Goal: Information Seeking & Learning: Check status

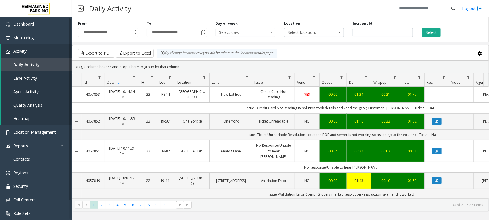
click at [353, 51] on div "Export to PDF Export to Excel By clicking Incident row you will be taken to the…" at bounding box center [280, 53] width 407 height 9
click at [193, 34] on input "**********" at bounding box center [176, 33] width 59 height 8
click at [136, 33] on span "Toggle popup" at bounding box center [135, 33] width 5 height 5
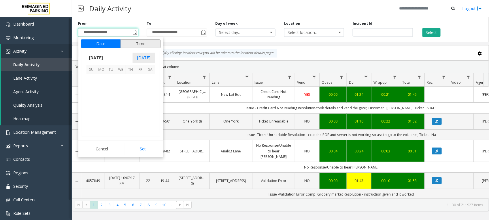
scroll to position [103332, 0]
click at [131, 97] on span "14" at bounding box center [131, 99] width 10 height 10
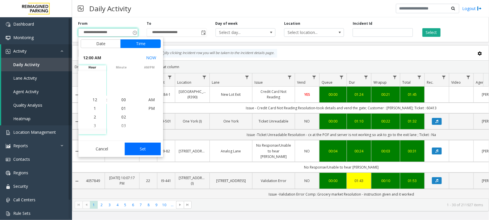
click at [147, 151] on button "Set" at bounding box center [143, 149] width 36 height 13
type input "**********"
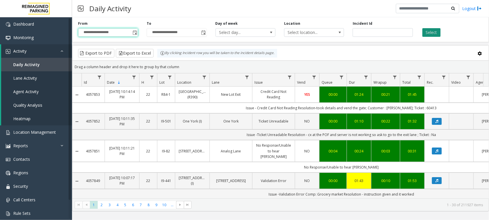
click at [432, 31] on button "Select" at bounding box center [432, 32] width 18 height 9
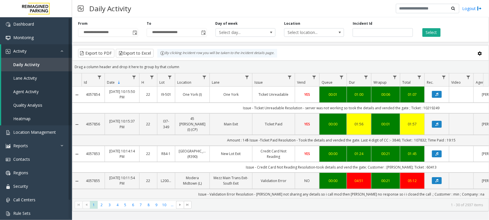
scroll to position [0, 94]
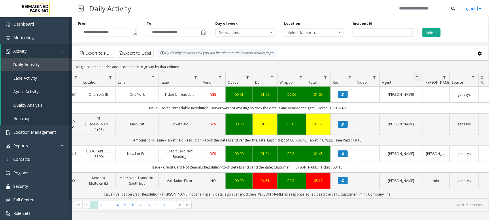
click at [416, 79] on span "Data table" at bounding box center [417, 77] width 5 height 5
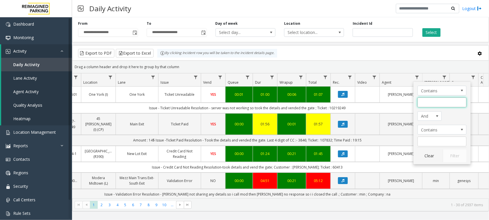
click at [428, 101] on input "Agent Filter" at bounding box center [442, 103] width 49 height 10
type input "*****"
click button "Filter" at bounding box center [455, 156] width 24 height 13
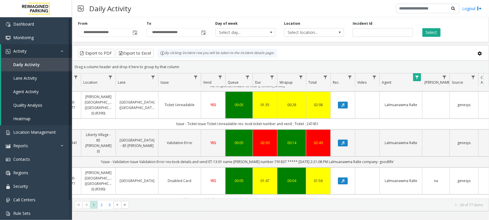
scroll to position [777, 94]
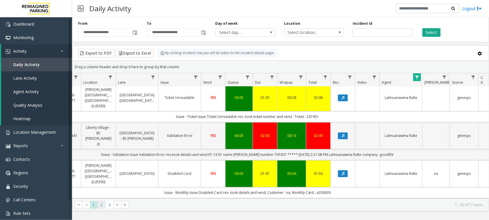
click at [103, 207] on span "2" at bounding box center [102, 205] width 8 height 8
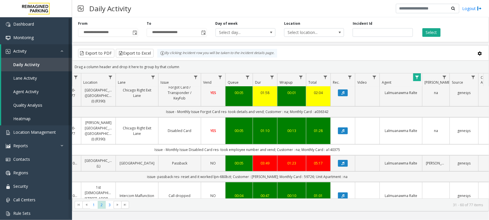
scroll to position [180, 94]
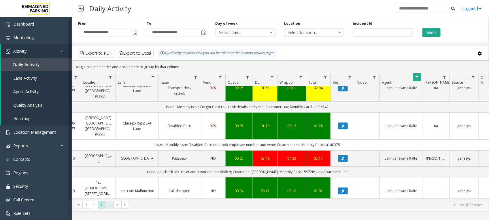
click at [109, 207] on span "3" at bounding box center [110, 205] width 8 height 8
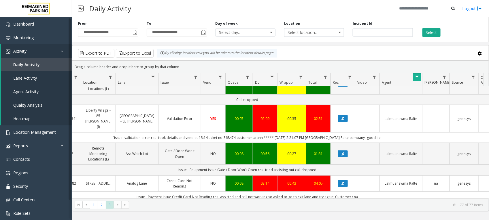
scroll to position [288, 94]
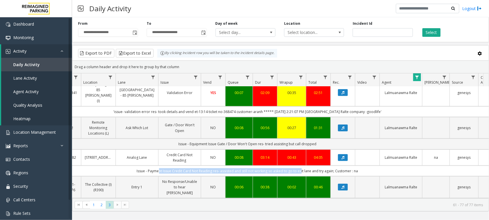
drag, startPoint x: 173, startPoint y: 164, endPoint x: 297, endPoint y: 162, distance: 124.5
click at [297, 166] on td "Issue - Payment Issue Credit Card Not Reading res- assisted and still not worki…" at bounding box center [248, 171] width 520 height 11
drag, startPoint x: 297, startPoint y: 162, endPoint x: 302, endPoint y: 162, distance: 4.3
click at [302, 166] on td "Issue - Payment Issue Credit Card Not Reading res- assisted and still not worki…" at bounding box center [248, 171] width 520 height 11
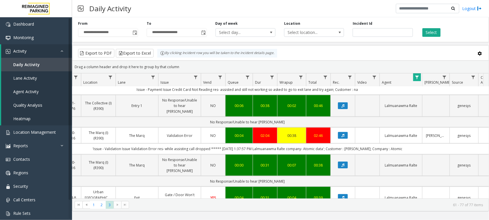
scroll to position [373, 94]
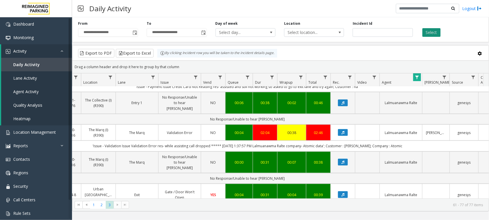
click at [429, 32] on button "Select" at bounding box center [432, 32] width 18 height 9
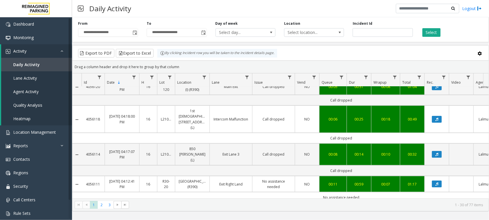
scroll to position [273, 0]
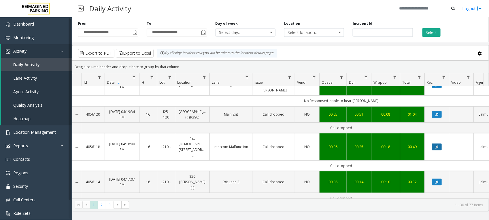
click at [439, 144] on button "Data table" at bounding box center [437, 147] width 10 height 7
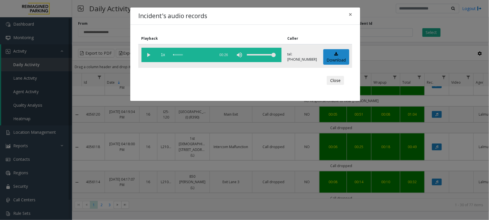
click at [149, 56] on vg-play-pause at bounding box center [149, 55] width 14 height 14
click at [350, 15] on span "×" at bounding box center [350, 14] width 3 height 8
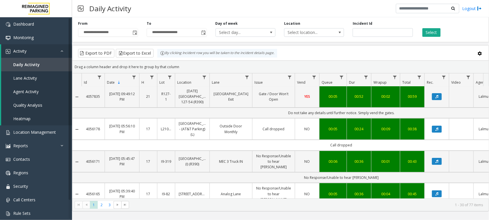
scroll to position [20, 0]
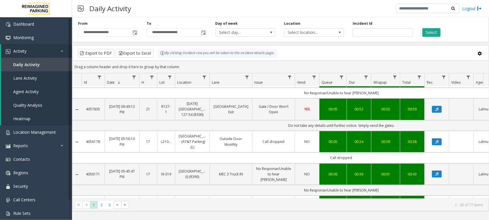
click at [265, 139] on link "Call dropped" at bounding box center [273, 141] width 35 height 5
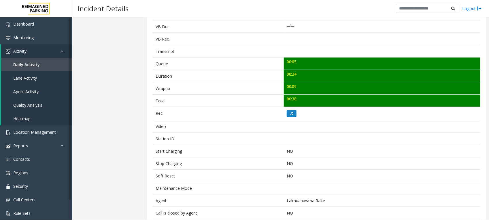
scroll to position [180, 0]
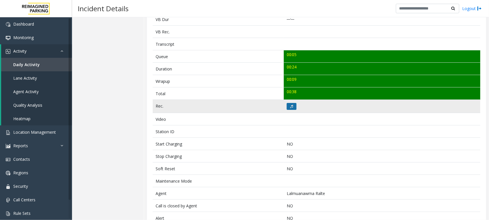
click at [291, 106] on button at bounding box center [292, 106] width 10 height 7
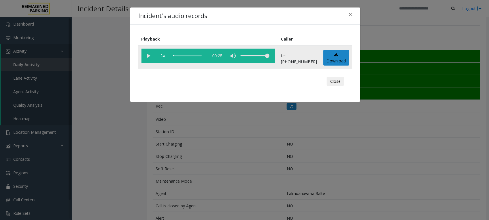
click at [149, 56] on vg-play-pause at bounding box center [149, 56] width 14 height 14
click at [351, 14] on span "×" at bounding box center [350, 14] width 3 height 8
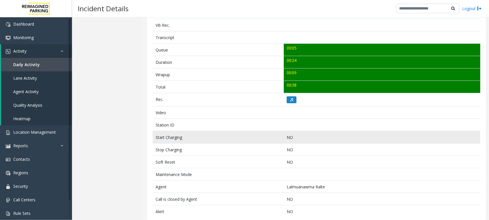
scroll to position [198, 0]
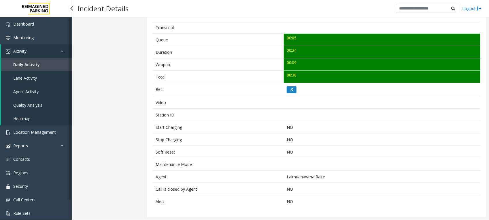
click at [29, 80] on span "Lane Activity" at bounding box center [25, 78] width 24 height 5
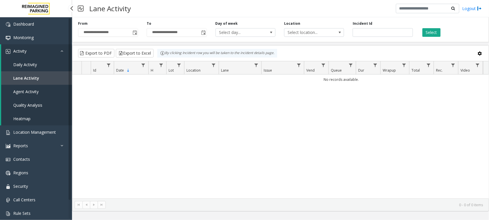
click at [25, 91] on span "Agent Activity" at bounding box center [25, 91] width 25 height 5
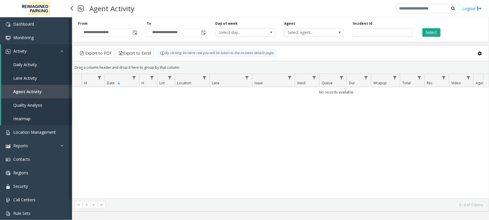
click at [32, 105] on span "Quality Analysis" at bounding box center [27, 105] width 29 height 5
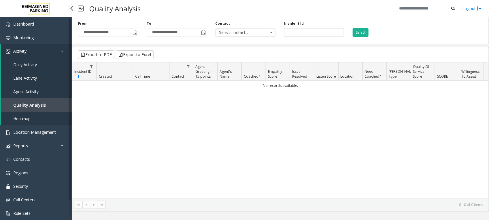
click at [19, 119] on span "Heatmap" at bounding box center [21, 118] width 17 height 5
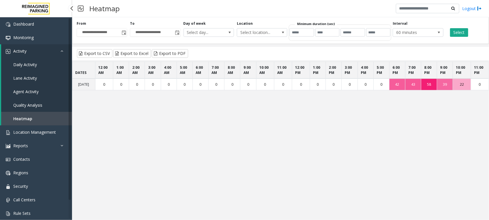
click at [25, 61] on link "Daily Activity" at bounding box center [36, 65] width 71 height 14
